Goal: Find specific page/section: Find specific page/section

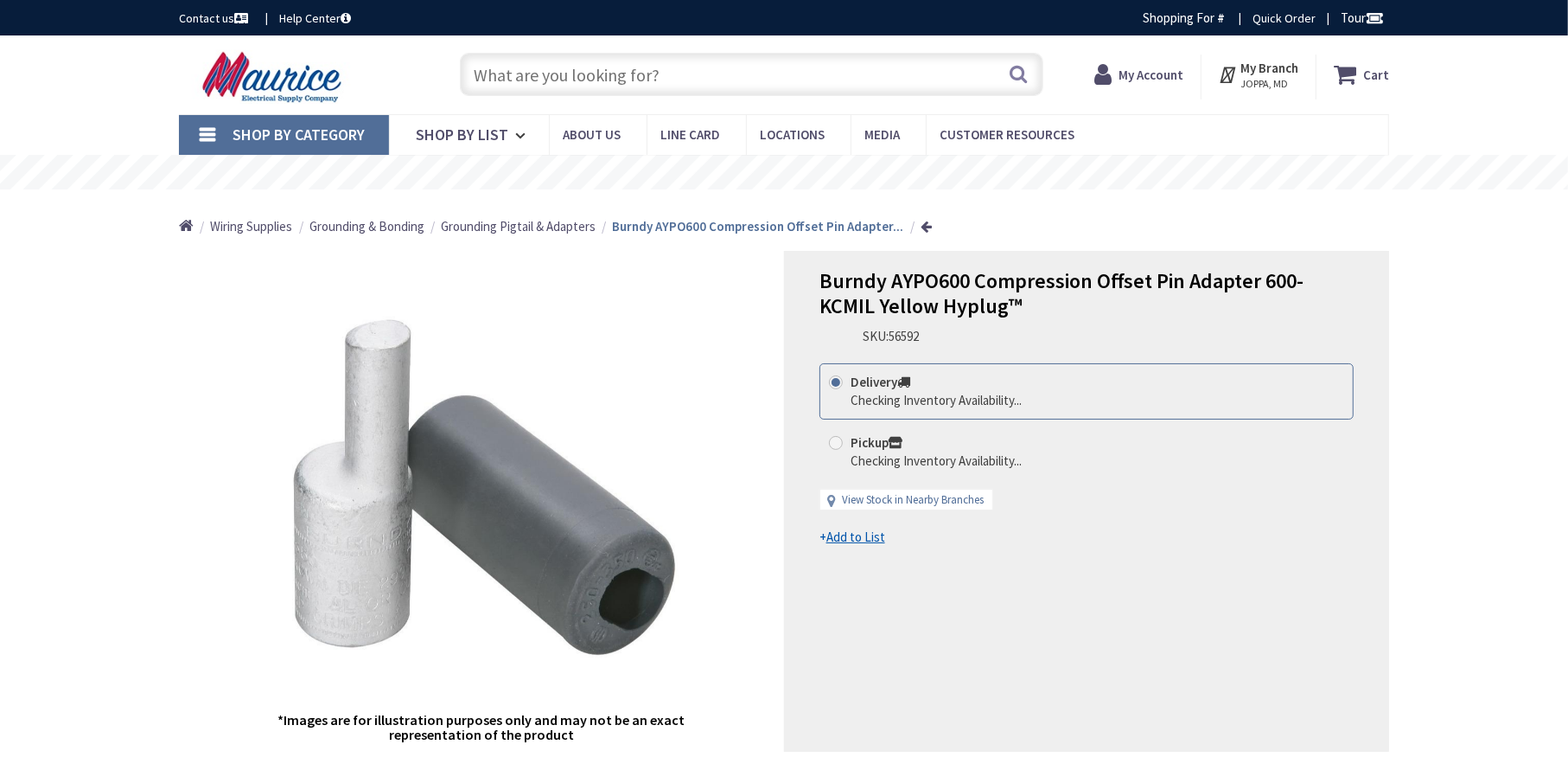
type input "[GEOGRAPHIC_DATA], [GEOGRAPHIC_DATA]"
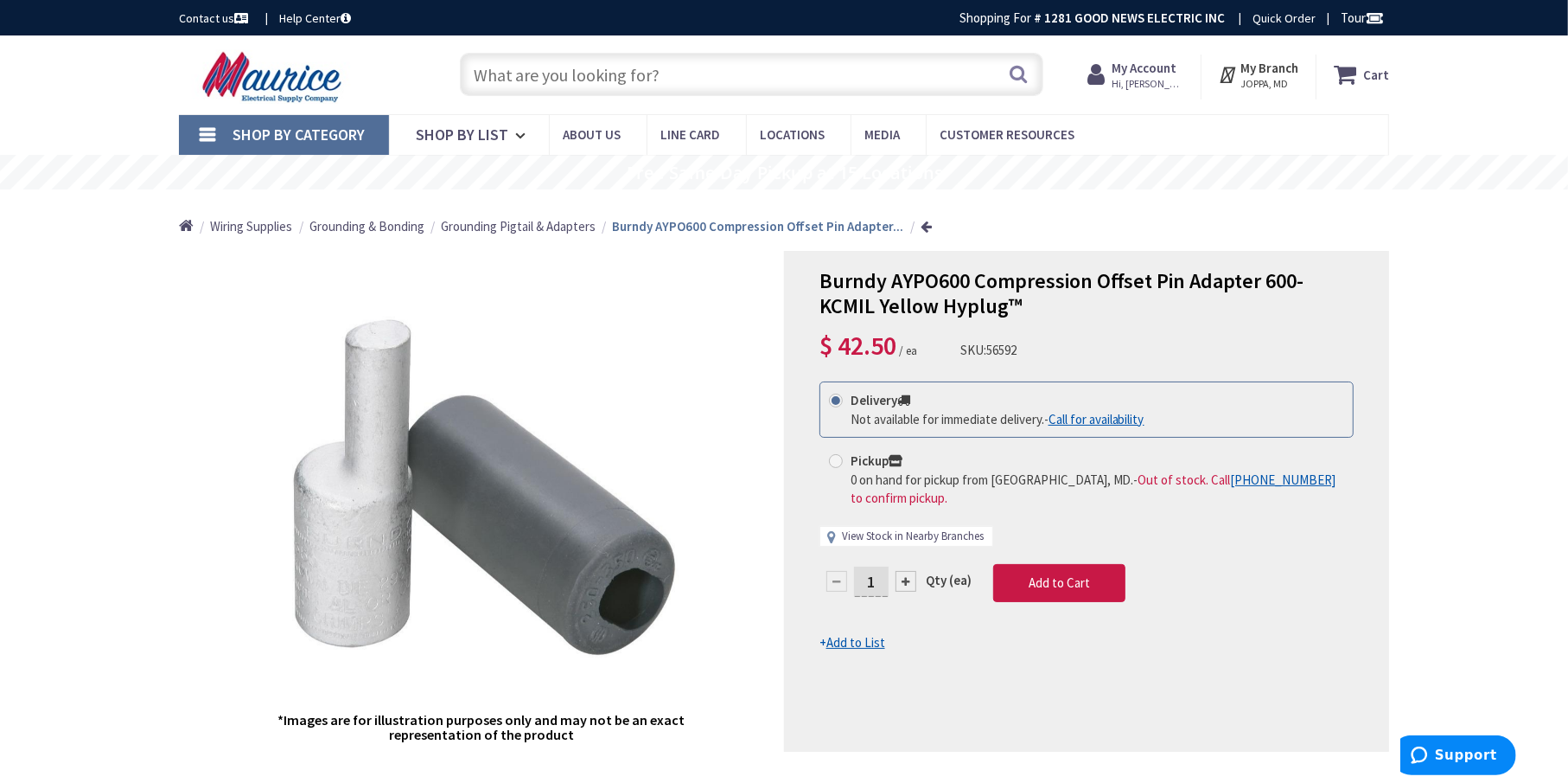
click at [876, 532] on link "View Stock in Nearby Branches" at bounding box center [912, 537] width 141 height 17
select select "data-availability"
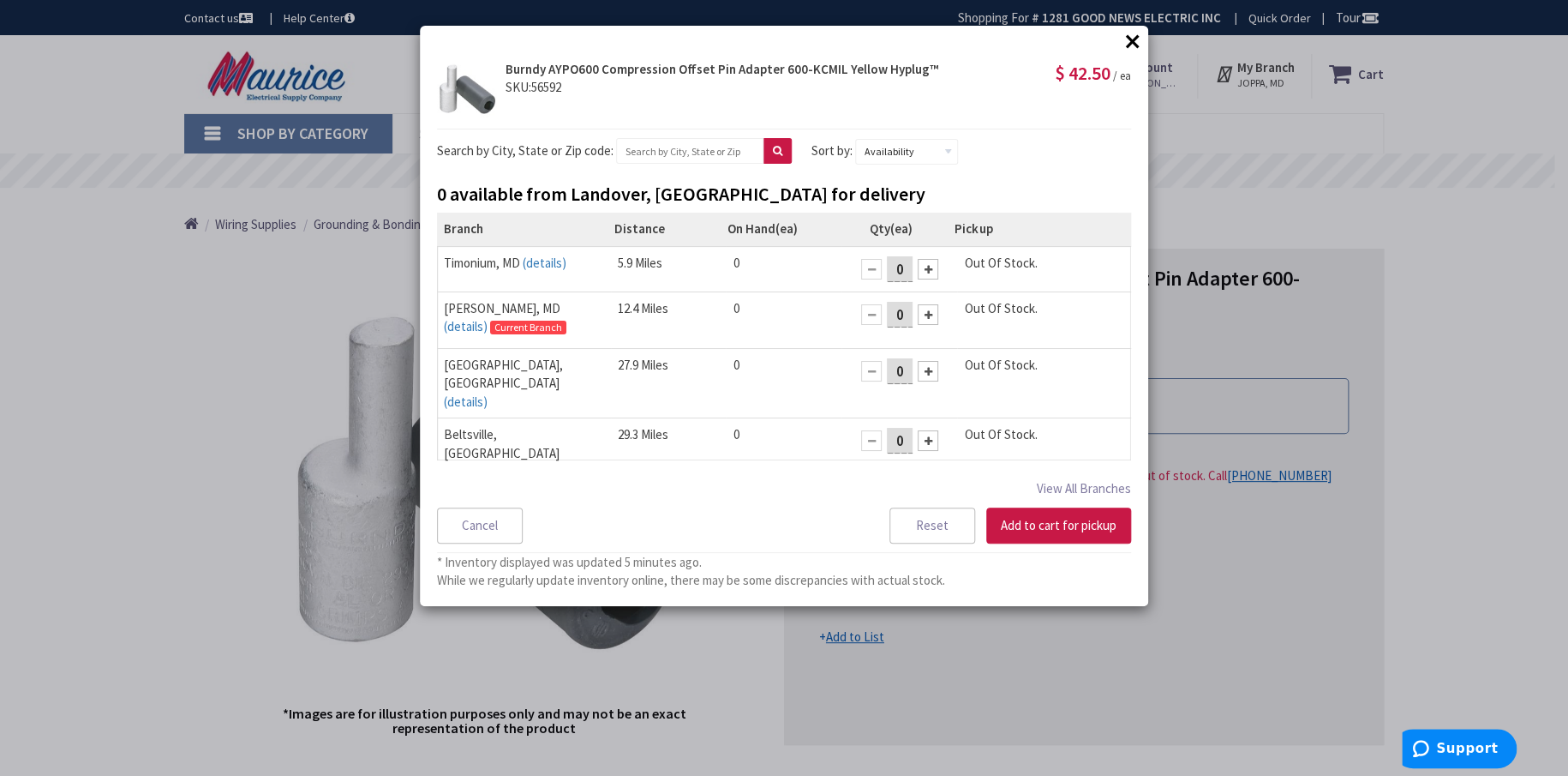
click at [1134, 41] on button "×" at bounding box center [1133, 41] width 26 height 26
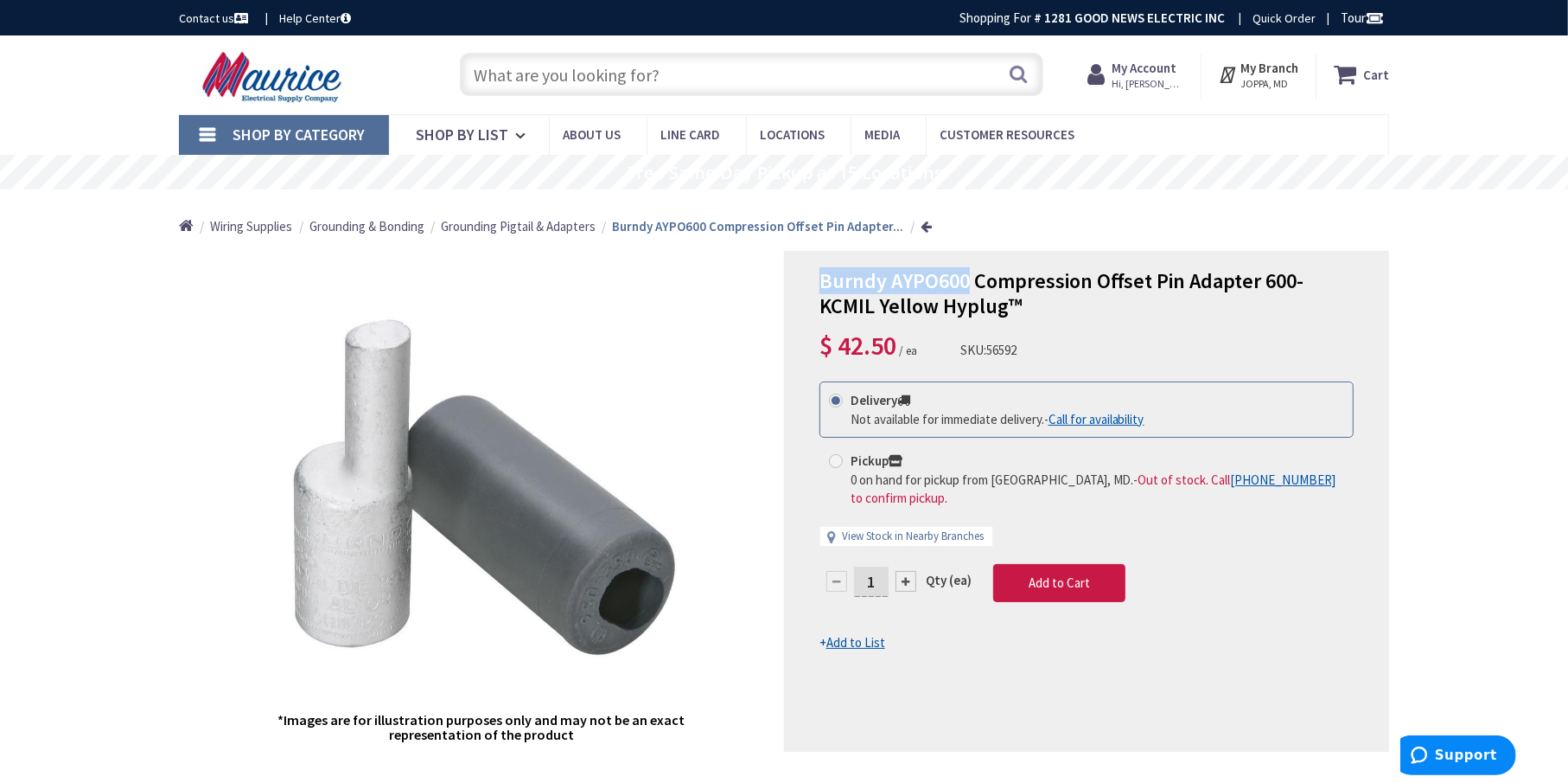
drag, startPoint x: 968, startPoint y: 278, endPoint x: 814, endPoint y: 284, distance: 154.1
click at [814, 284] on div "Burndy AYPO600 Compression Offset Pin Adapter 600-KCMIL Yellow Hyplug™ $ 42.50 …" at bounding box center [1086, 501] width 605 height 501
copy span "Burndy AYPO600"
click at [529, 74] on input "text" at bounding box center [751, 74] width 583 height 43
paste input "KA36U"
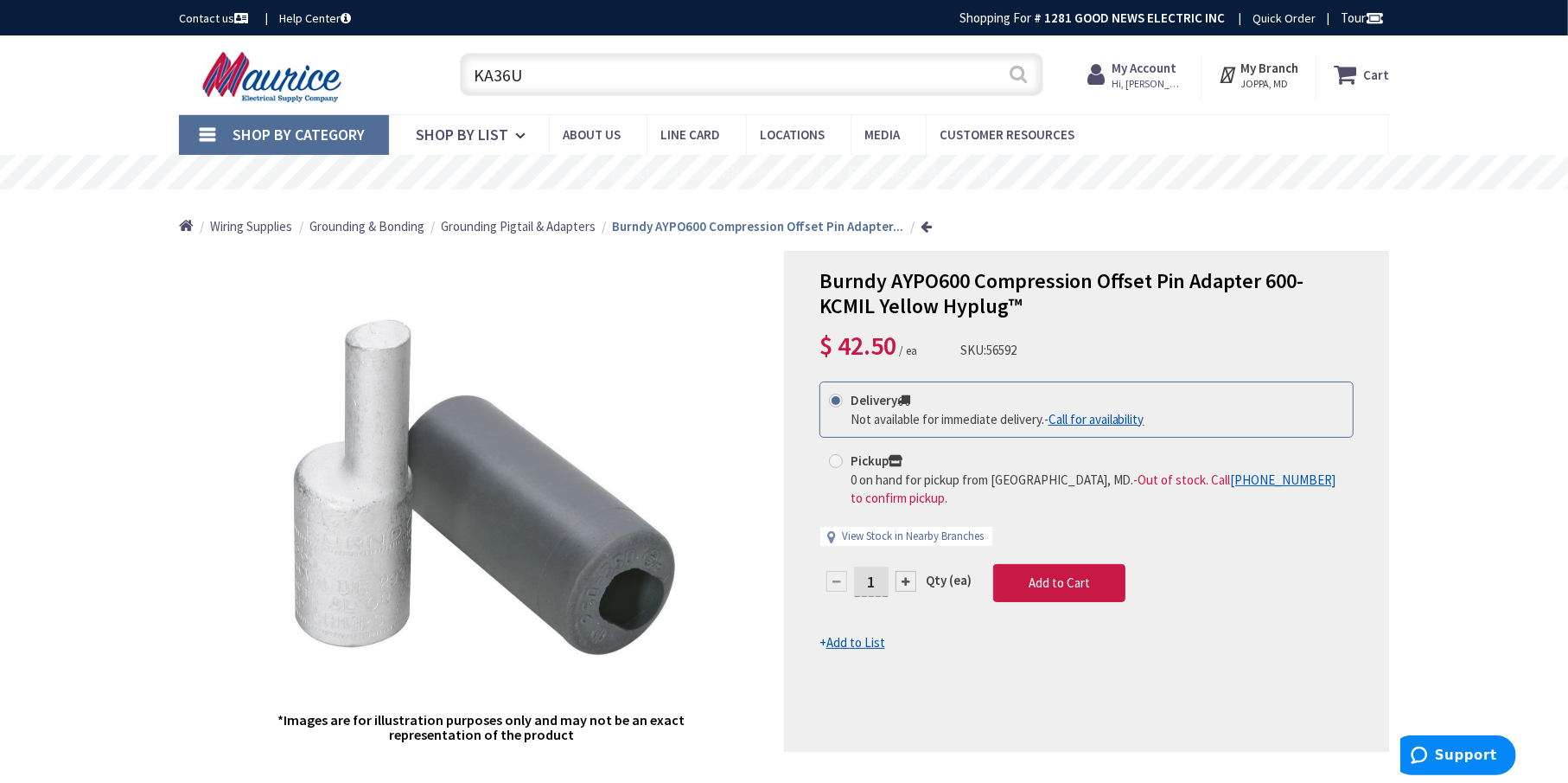
type input "KA36U"
click at [1022, 74] on button "Search" at bounding box center [1019, 74] width 22 height 39
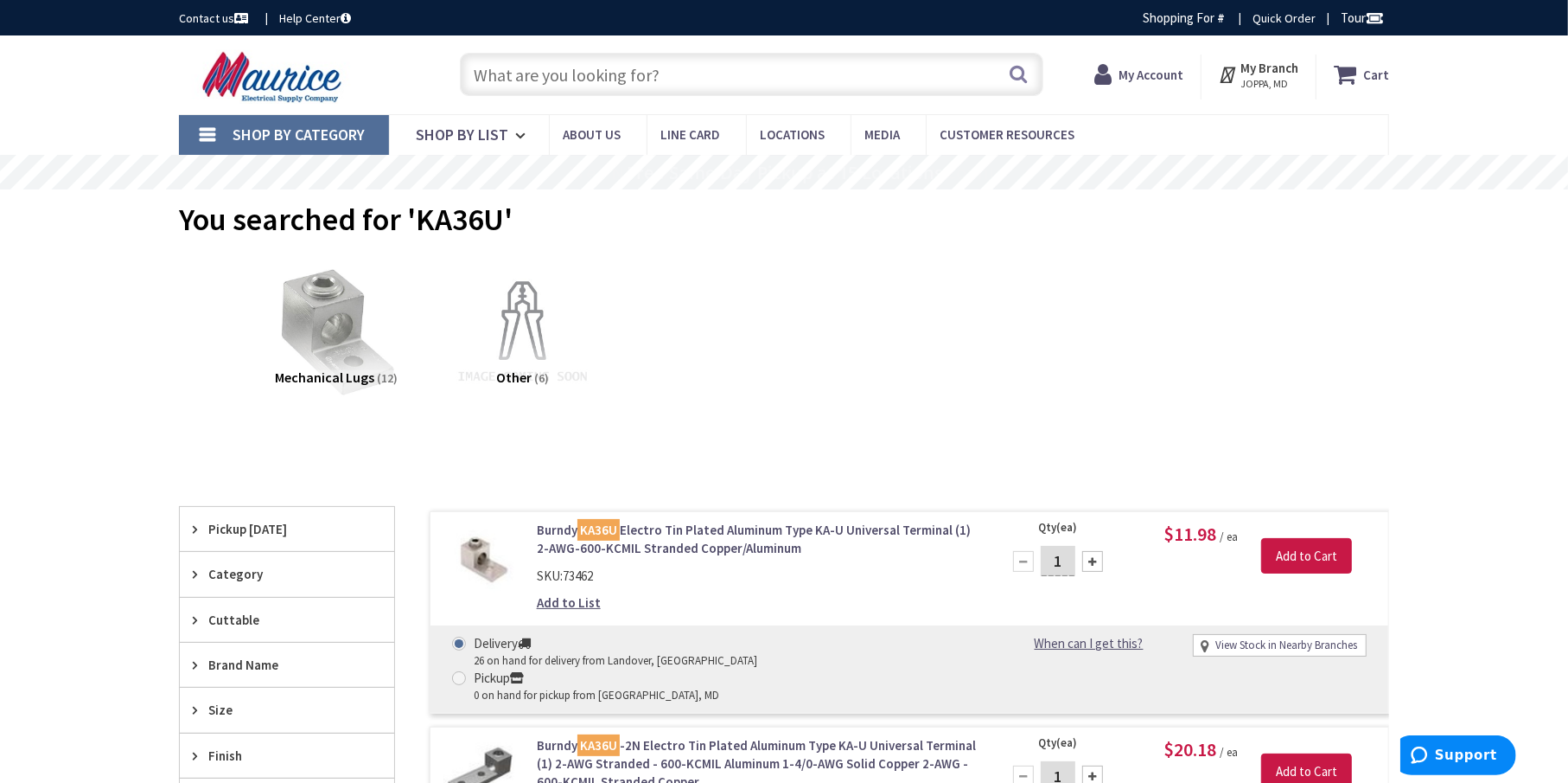
click at [681, 528] on link "Burndy KA36U Electro Tin Plated Aluminum Type KA-U Universal Terminal (1) 2-AWG…" at bounding box center [756, 539] width 440 height 37
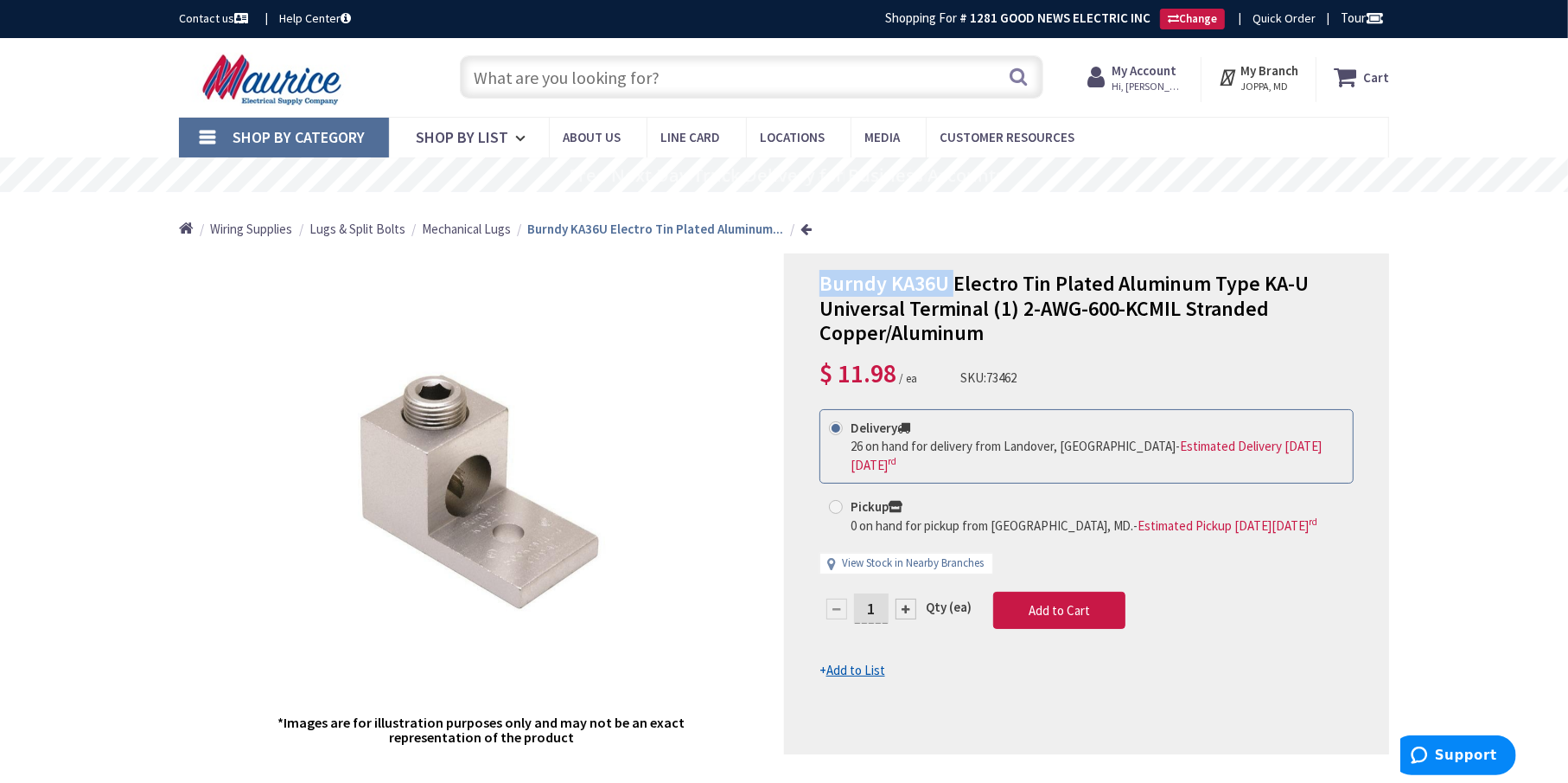
drag, startPoint x: 947, startPoint y: 282, endPoint x: 807, endPoint y: 284, distance: 140.0
click at [807, 284] on div "Burndy KA36U Electro Tin Plated Aluminum Type KA-U Universal Terminal (1) 2-AWG…" at bounding box center [1086, 504] width 605 height 501
copy span "Burndy KA36U"
